Goal: Browse casually

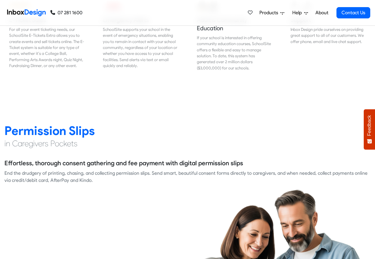
scroll to position [747, 0]
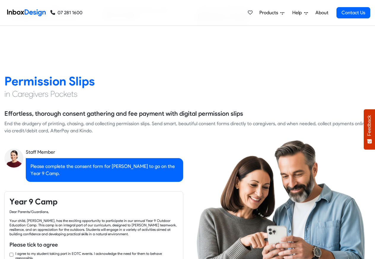
checkbox input "true"
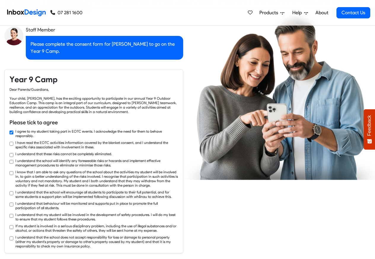
checkbox input "true"
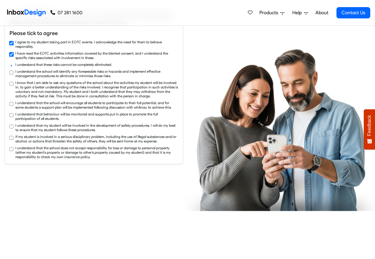
checkbox input "true"
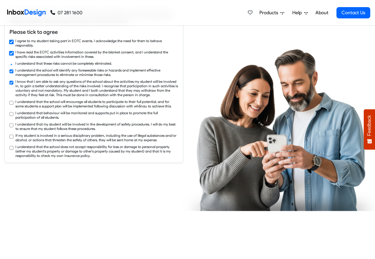
checkbox input "true"
